Goal: Check status: Check status

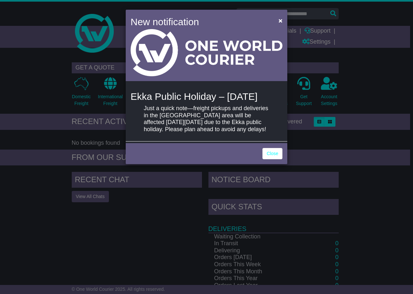
click at [264, 159] on link "Close" at bounding box center [273, 153] width 20 height 11
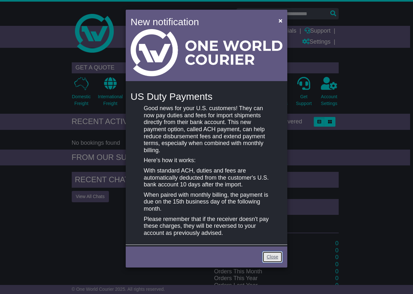
click at [274, 261] on link "Close" at bounding box center [273, 257] width 20 height 11
click at [283, 256] on div "Close" at bounding box center [207, 256] width 162 height 23
click at [275, 259] on link "Close" at bounding box center [273, 257] width 20 height 11
click at [271, 252] on link "Close" at bounding box center [273, 257] width 20 height 11
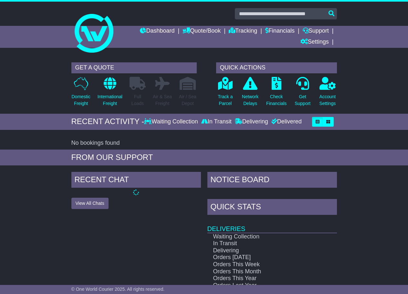
click at [273, 257] on td "Orders [DATE]" at bounding box center [263, 257] width 111 height 7
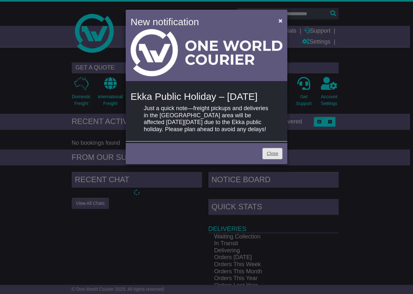
drag, startPoint x: 263, startPoint y: 156, endPoint x: 268, endPoint y: 162, distance: 8.1
click at [263, 157] on div "Close" at bounding box center [207, 153] width 162 height 23
click at [268, 159] on link "Close" at bounding box center [273, 153] width 20 height 11
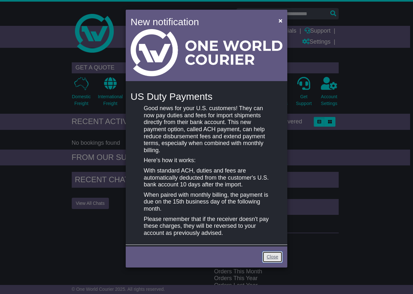
click at [269, 256] on link "Close" at bounding box center [273, 257] width 20 height 11
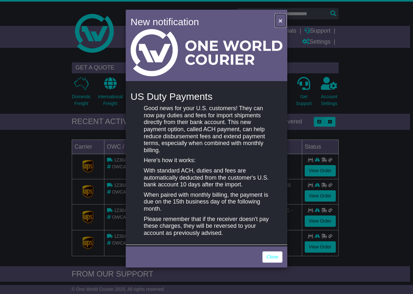
click at [275, 22] on button "×" at bounding box center [280, 20] width 10 height 13
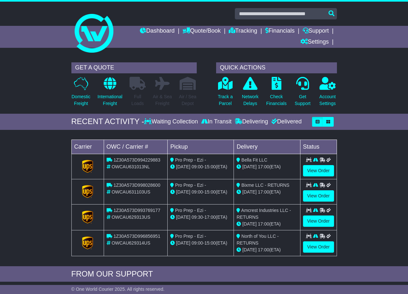
click at [98, 37] on div "Dashboard Quote/Book Domestic International Saved Quotes Drafts Domestic Quote …" at bounding box center [204, 37] width 272 height 22
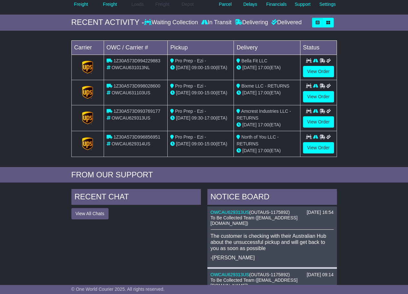
scroll to position [97, 0]
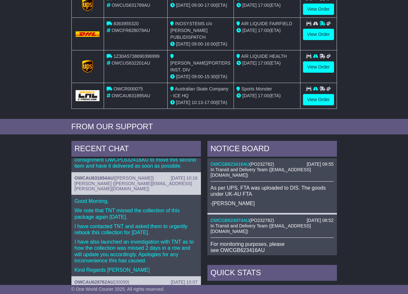
scroll to position [65, 0]
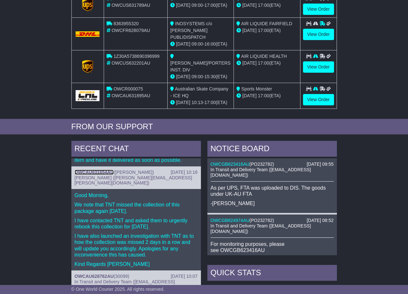
click at [96, 171] on link "OWCAU631654AU" at bounding box center [94, 172] width 39 height 5
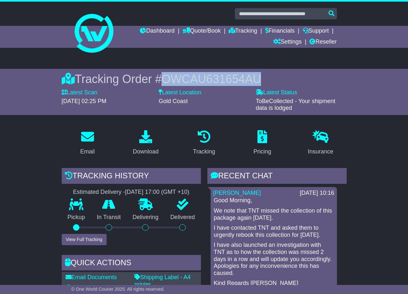
drag, startPoint x: 303, startPoint y: 71, endPoint x: 167, endPoint y: 70, distance: 135.8
click at [167, 70] on div "Tracking Order # OWCAU631654AU Latest Scan 07 August 2025 - 02:25 PM Latest Sta…" at bounding box center [204, 92] width 272 height 46
copy span "OWCAU631654AU"
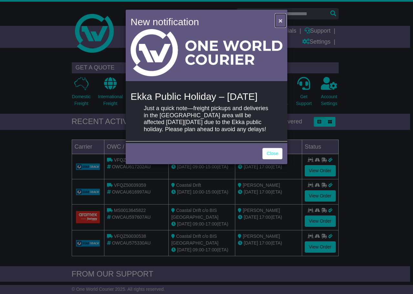
click at [281, 19] on span "×" at bounding box center [281, 20] width 4 height 7
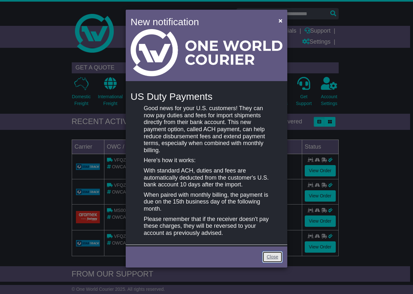
click at [274, 256] on link "Close" at bounding box center [273, 257] width 20 height 11
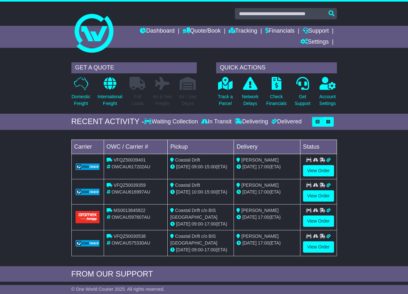
click at [107, 29] on div "Dashboard Quote/Book Domestic International Saved Quotes Drafts Domestic Quote …" at bounding box center [204, 37] width 272 height 22
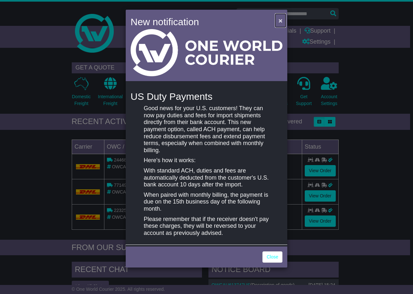
click at [280, 16] on button "×" at bounding box center [280, 20] width 10 height 13
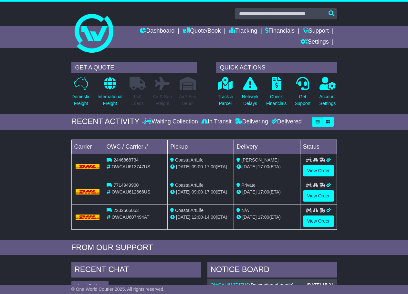
drag, startPoint x: 207, startPoint y: 217, endPoint x: 199, endPoint y: 167, distance: 51.4
click at [200, 167] on tbody "2446868734 OWCAU613747US CoastalArtLife 27 Jun 09:00 - 17:00 (ETA) Nancy Hildeb…" at bounding box center [203, 192] width 265 height 76
click at [186, 163] on div "CoastalArtLife" at bounding box center [200, 160] width 61 height 7
